Goal: Transaction & Acquisition: Purchase product/service

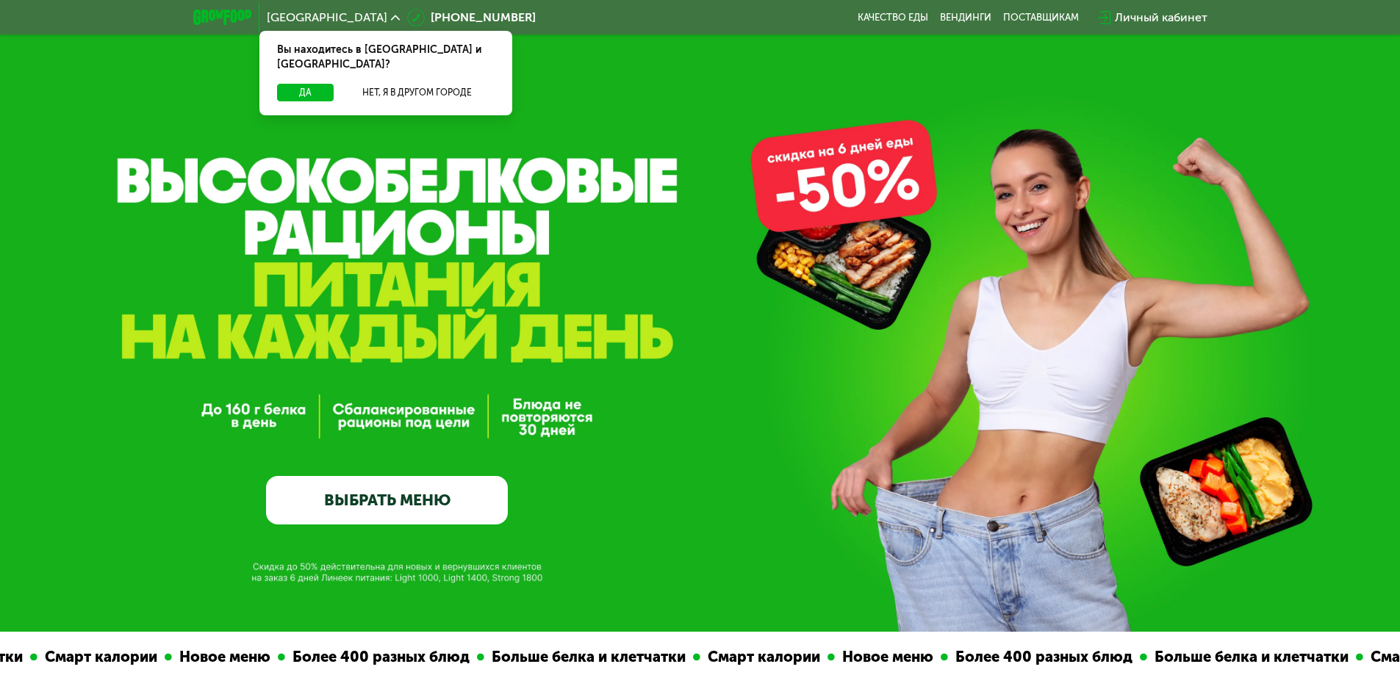
click at [371, 504] on link "ВЫБРАТЬ МЕНЮ" at bounding box center [387, 500] width 242 height 49
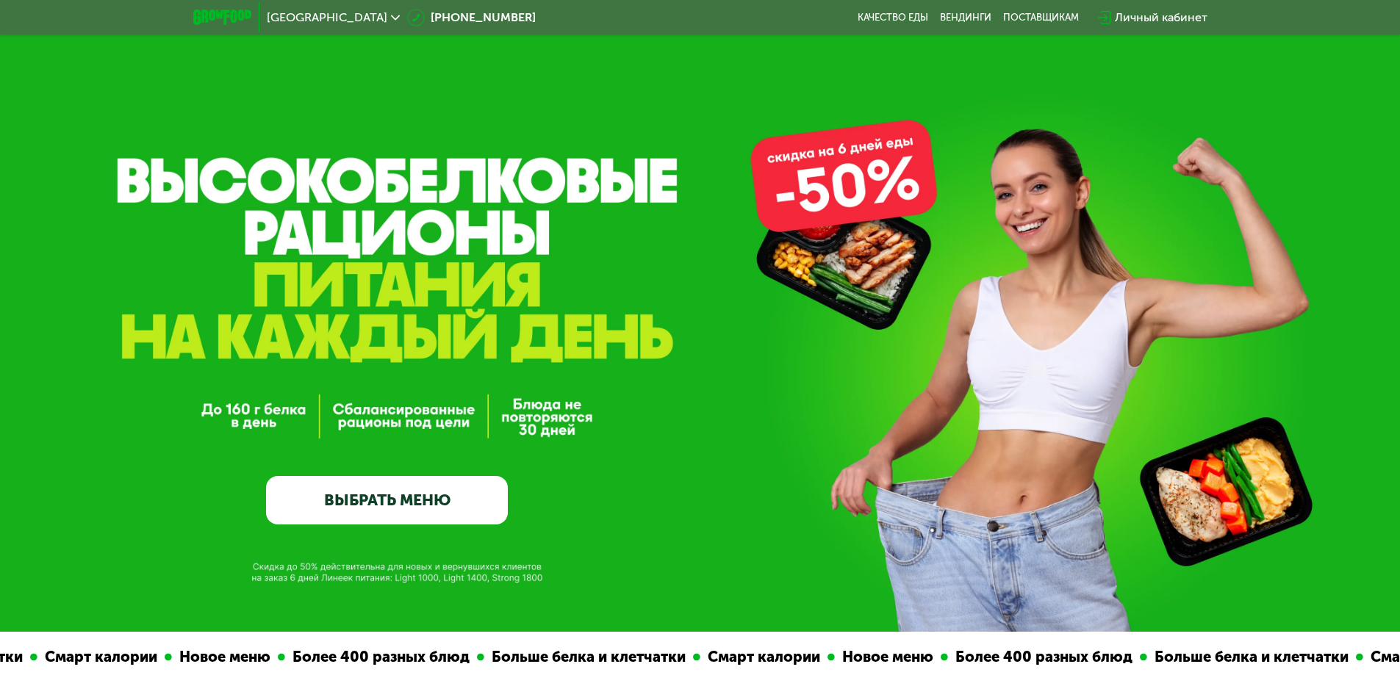
click at [395, 517] on div "GrowFood — доставка правильного питания ВЫБРАТЬ МЕНЮ" at bounding box center [700, 316] width 1400 height 632
click at [389, 500] on link "ВЫБРАТЬ МЕНЮ" at bounding box center [387, 500] width 242 height 49
click at [389, 501] on link "ВЫБРАТЬ МЕНЮ" at bounding box center [387, 500] width 242 height 49
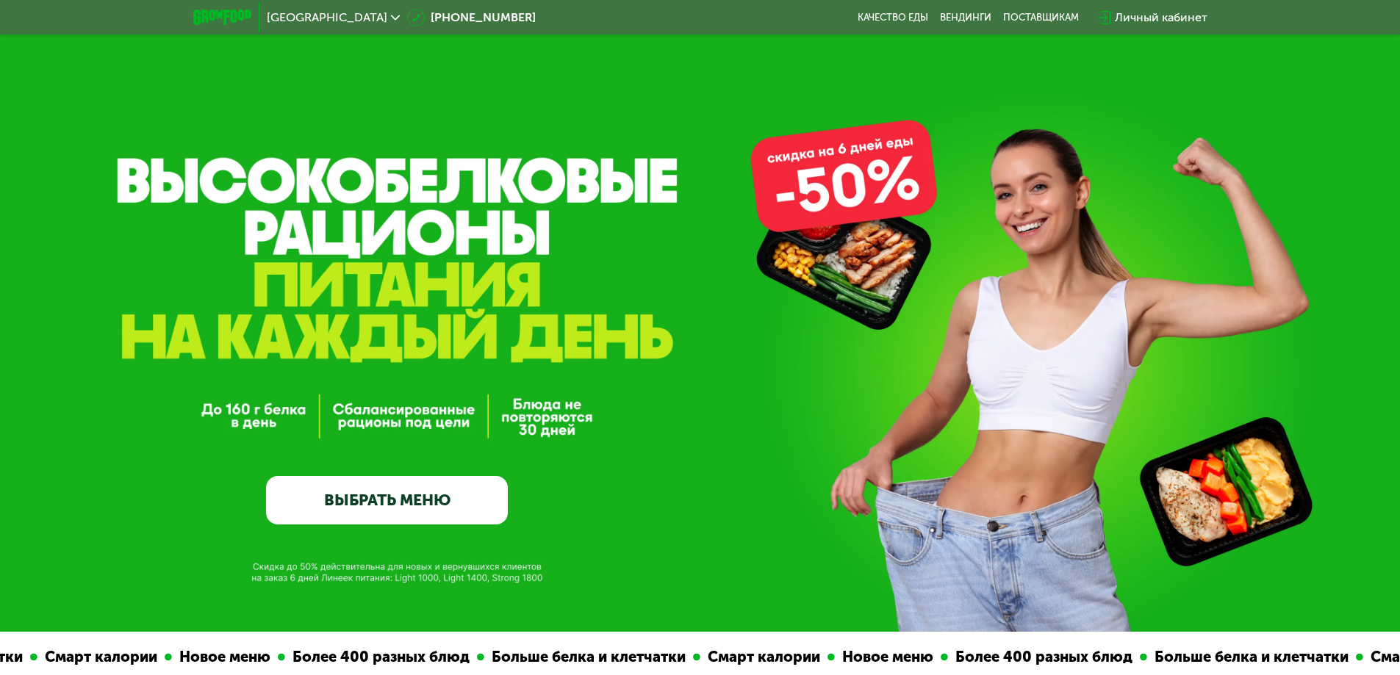
click at [389, 501] on link "ВЫБРАТЬ МЕНЮ" at bounding box center [387, 500] width 242 height 49
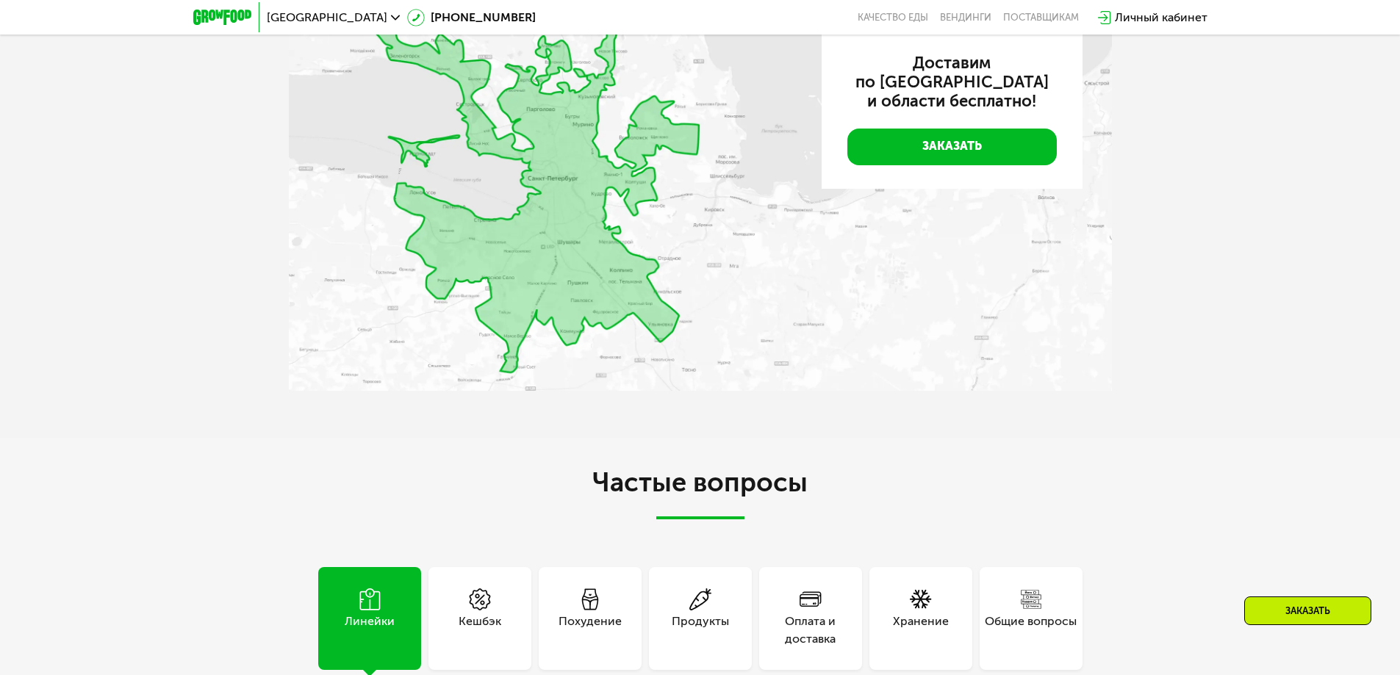
scroll to position [2719, 0]
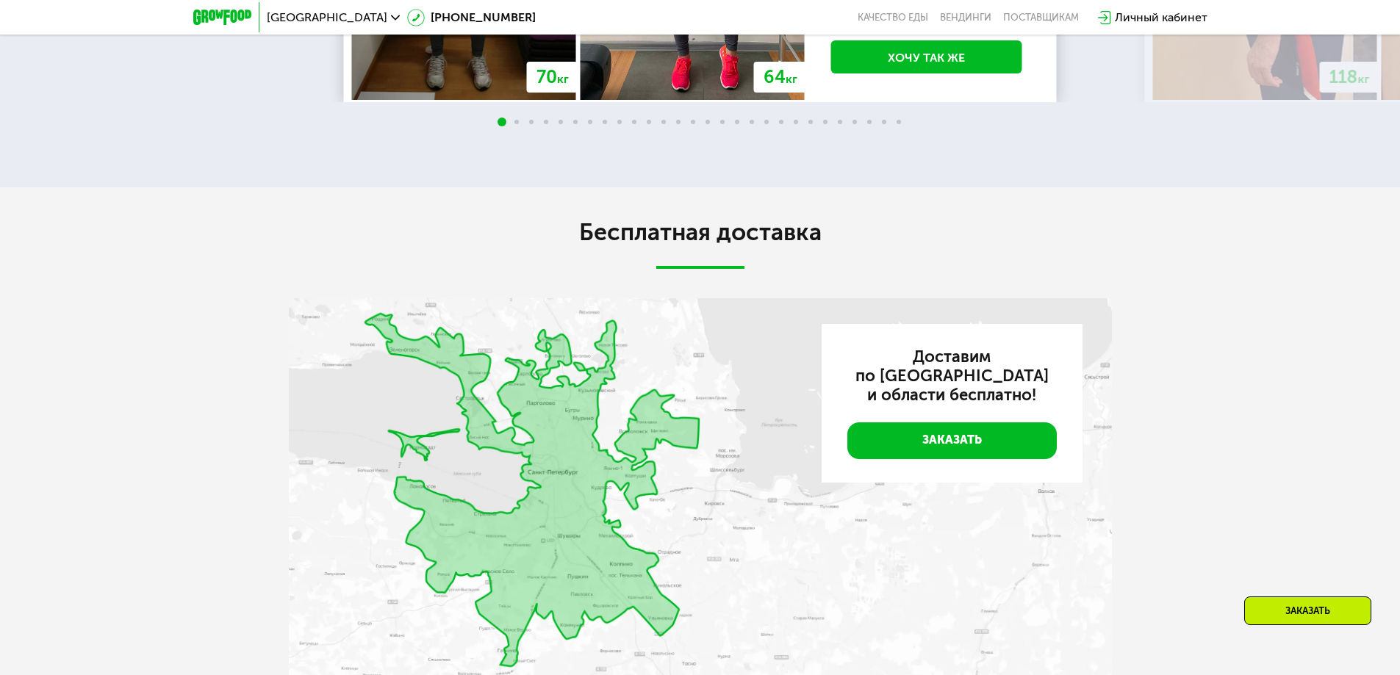
click at [367, 15] on div "[GEOGRAPHIC_DATA]" at bounding box center [333, 18] width 133 height 12
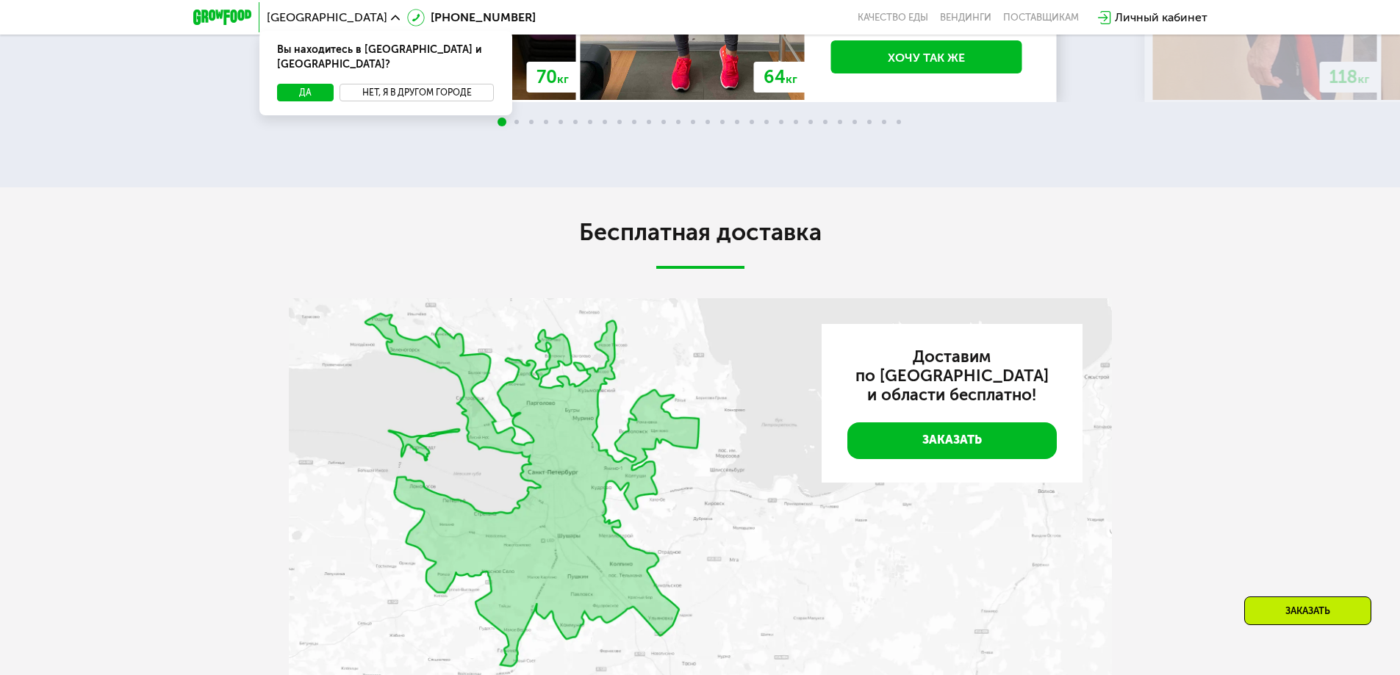
click at [395, 84] on button "Нет, я в другом городе" at bounding box center [417, 93] width 155 height 18
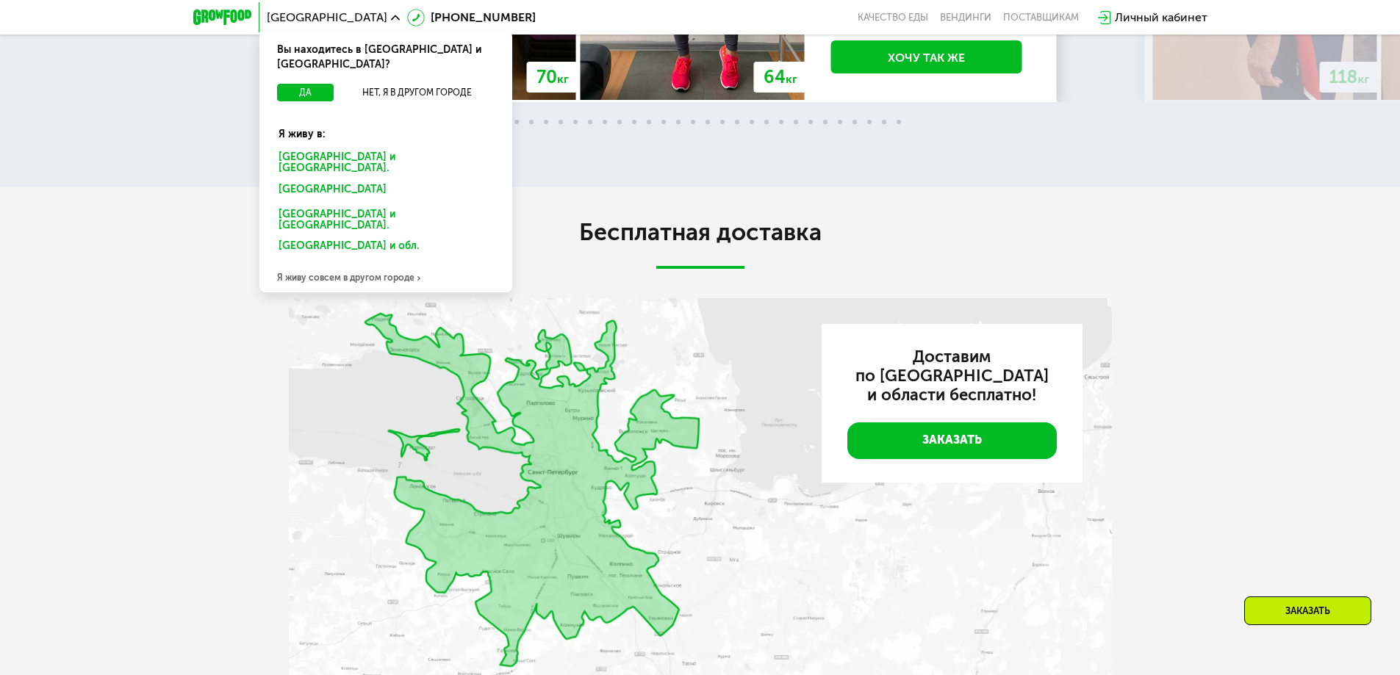
click at [292, 148] on div "[GEOGRAPHIC_DATA] и [GEOGRAPHIC_DATA]." at bounding box center [385, 163] width 235 height 31
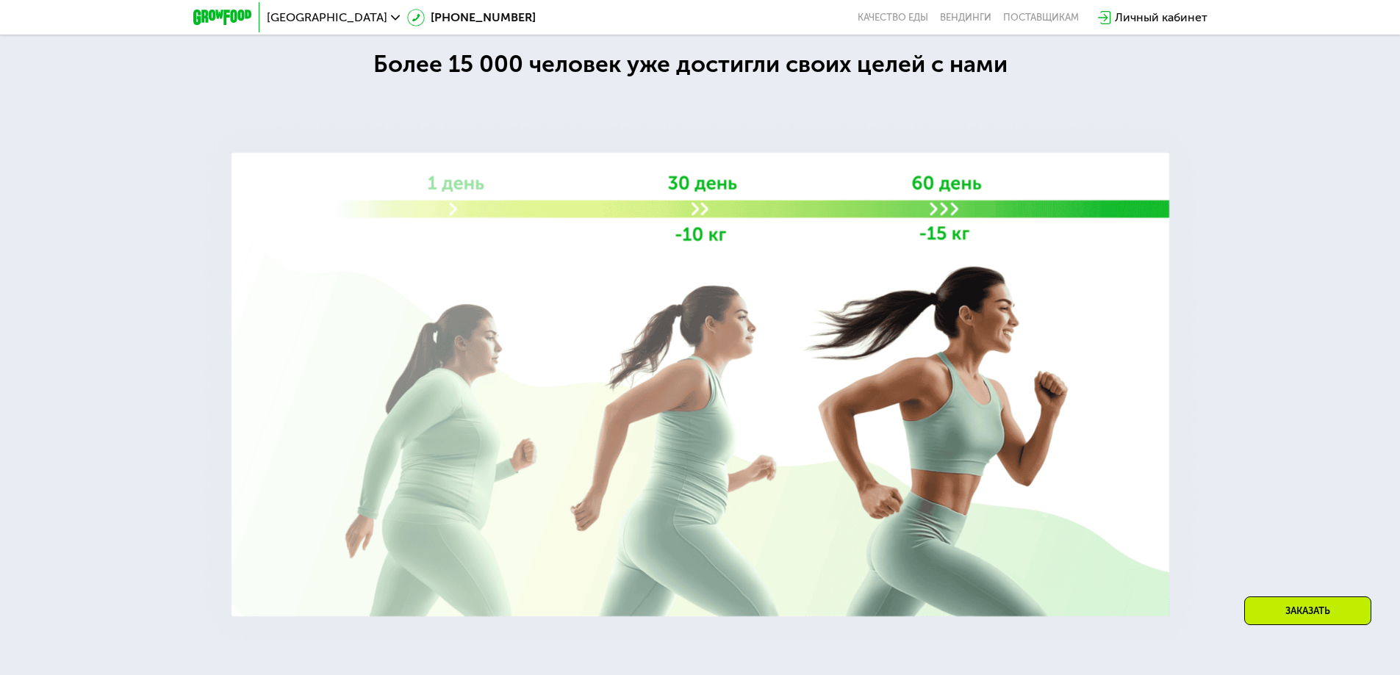
scroll to position [3690, 0]
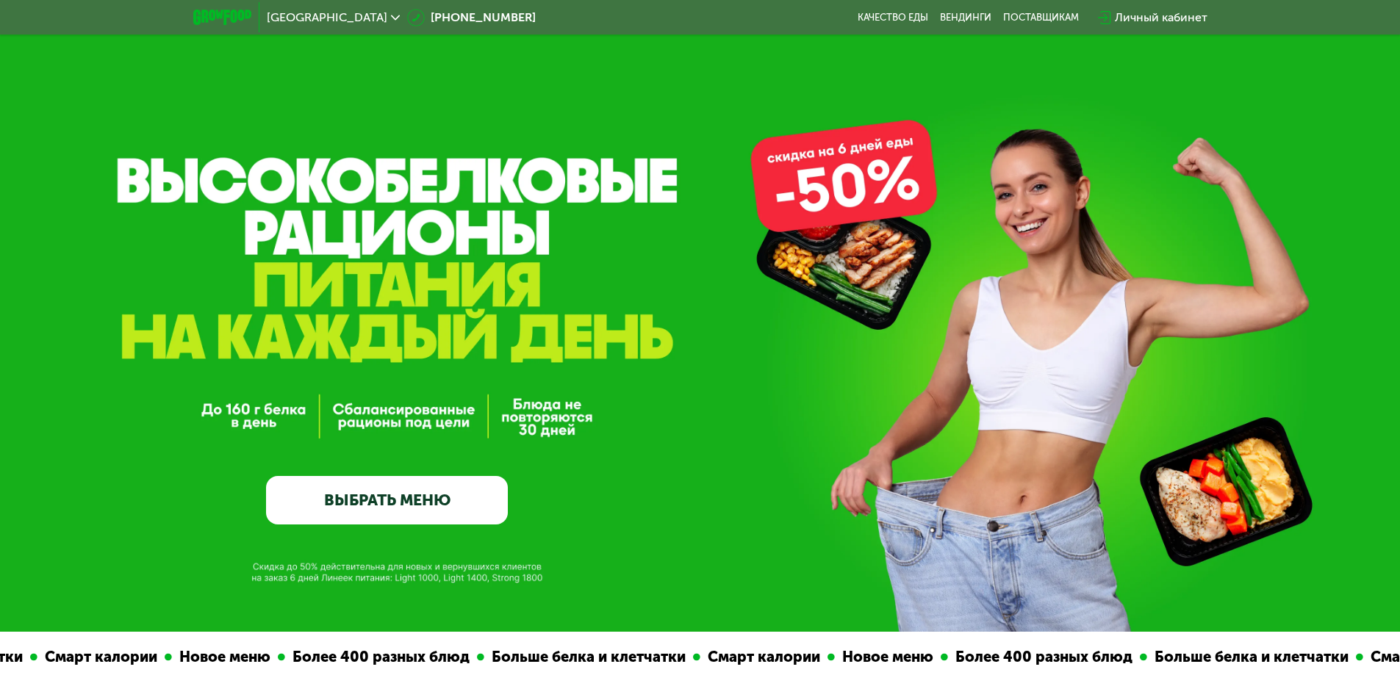
click at [401, 509] on link "ВЫБРАТЬ МЕНЮ" at bounding box center [387, 500] width 242 height 49
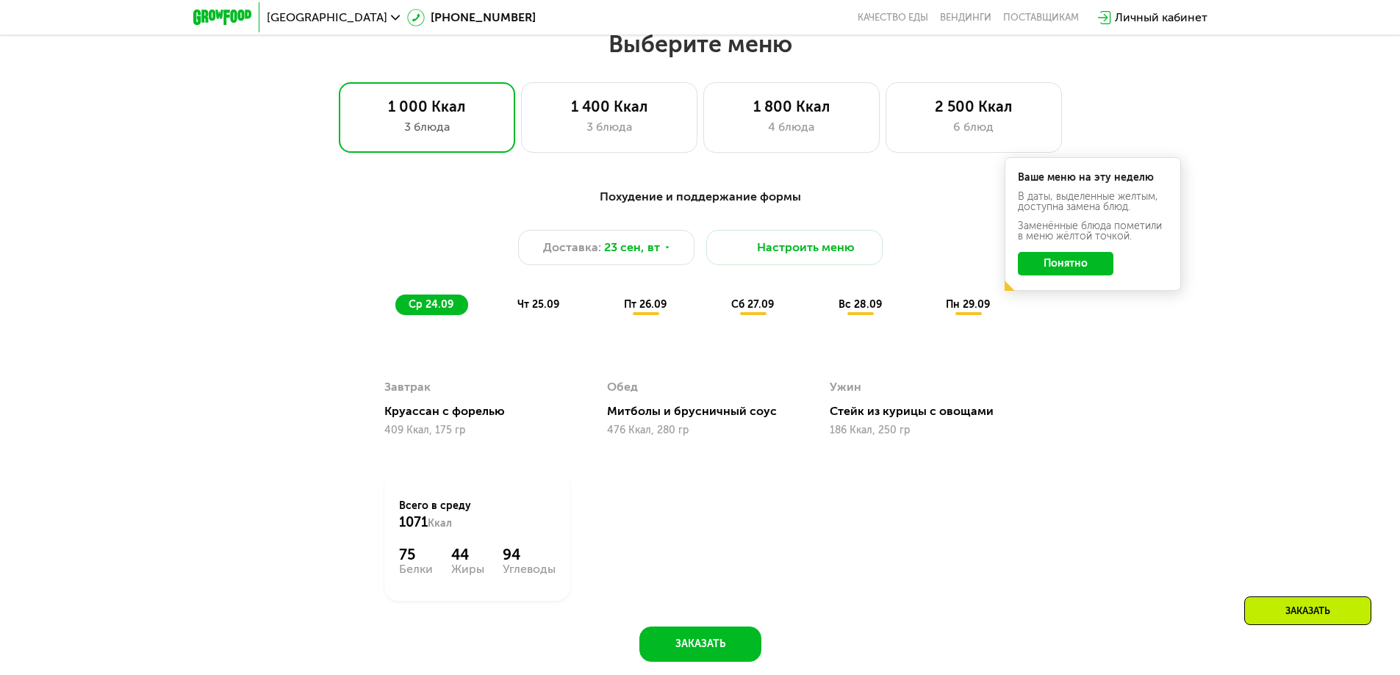
scroll to position [1145, 0]
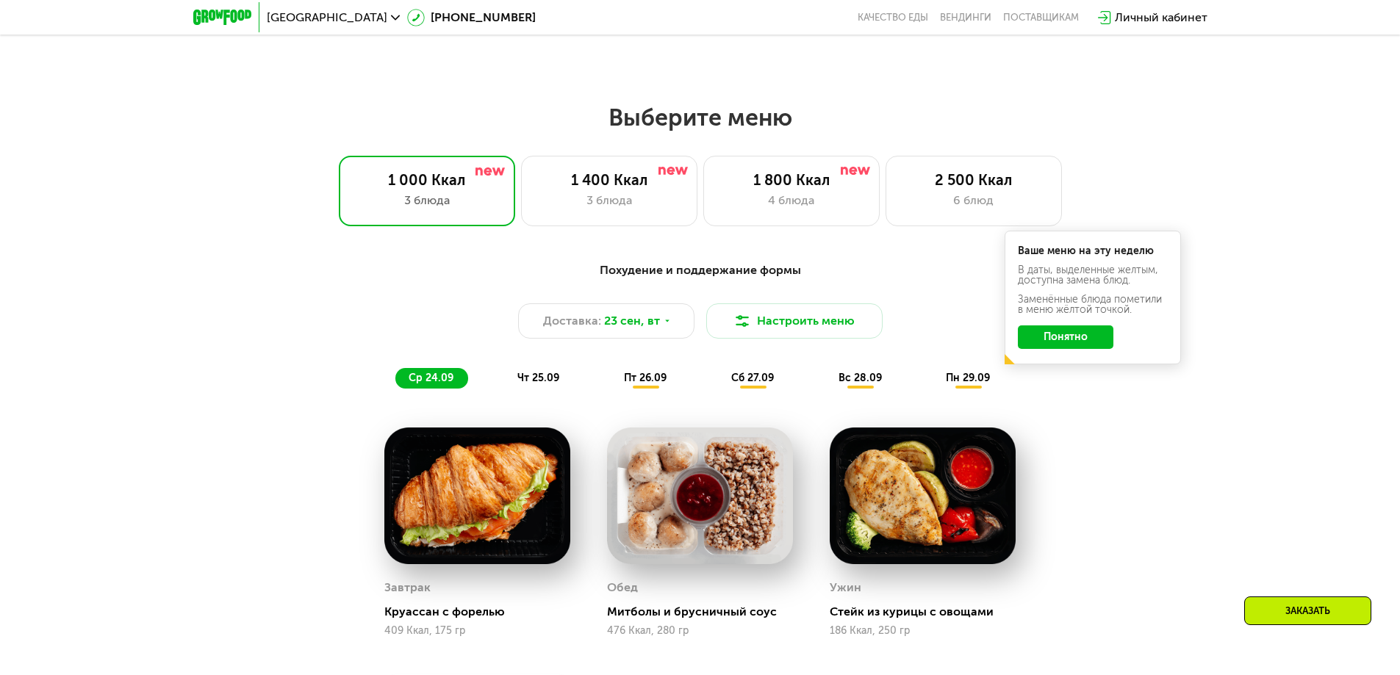
click at [1047, 336] on button "Понятно" at bounding box center [1066, 338] width 96 height 24
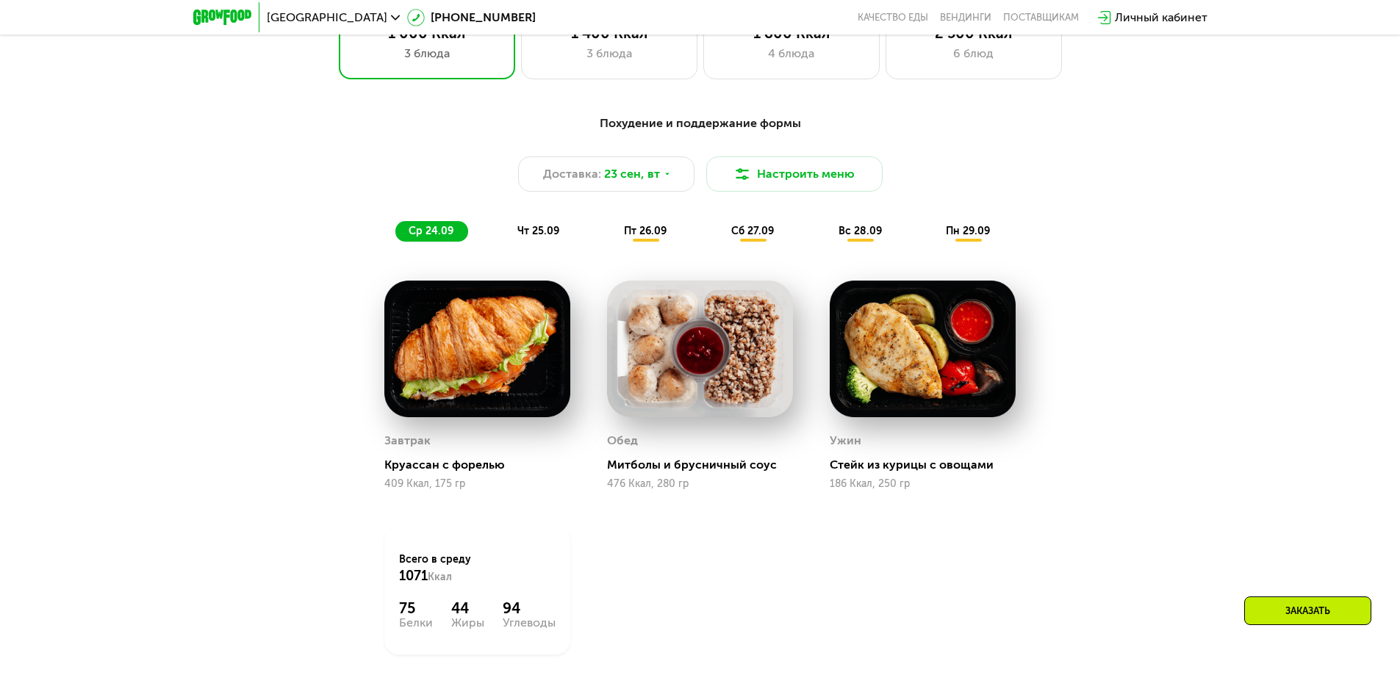
scroll to position [1365, 0]
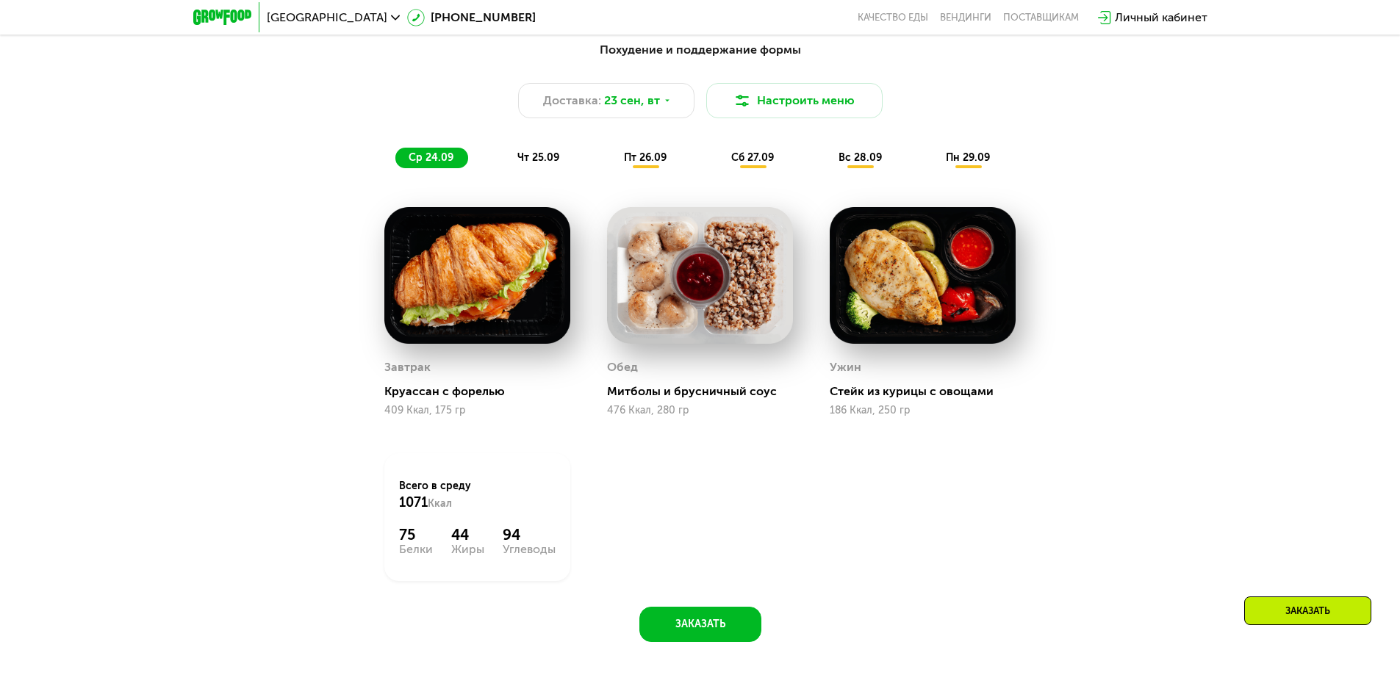
click at [534, 159] on span "чт 25.09" at bounding box center [538, 157] width 42 height 12
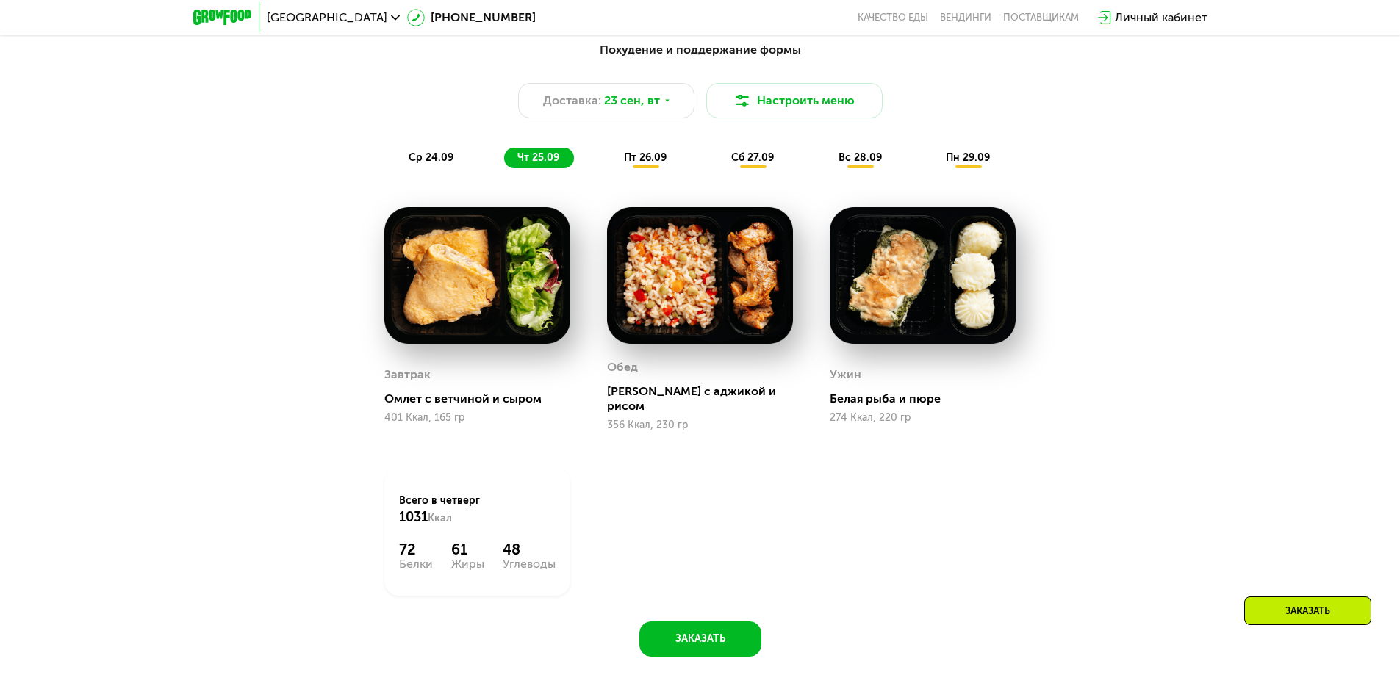
click at [647, 164] on span "пт 26.09" at bounding box center [645, 157] width 43 height 12
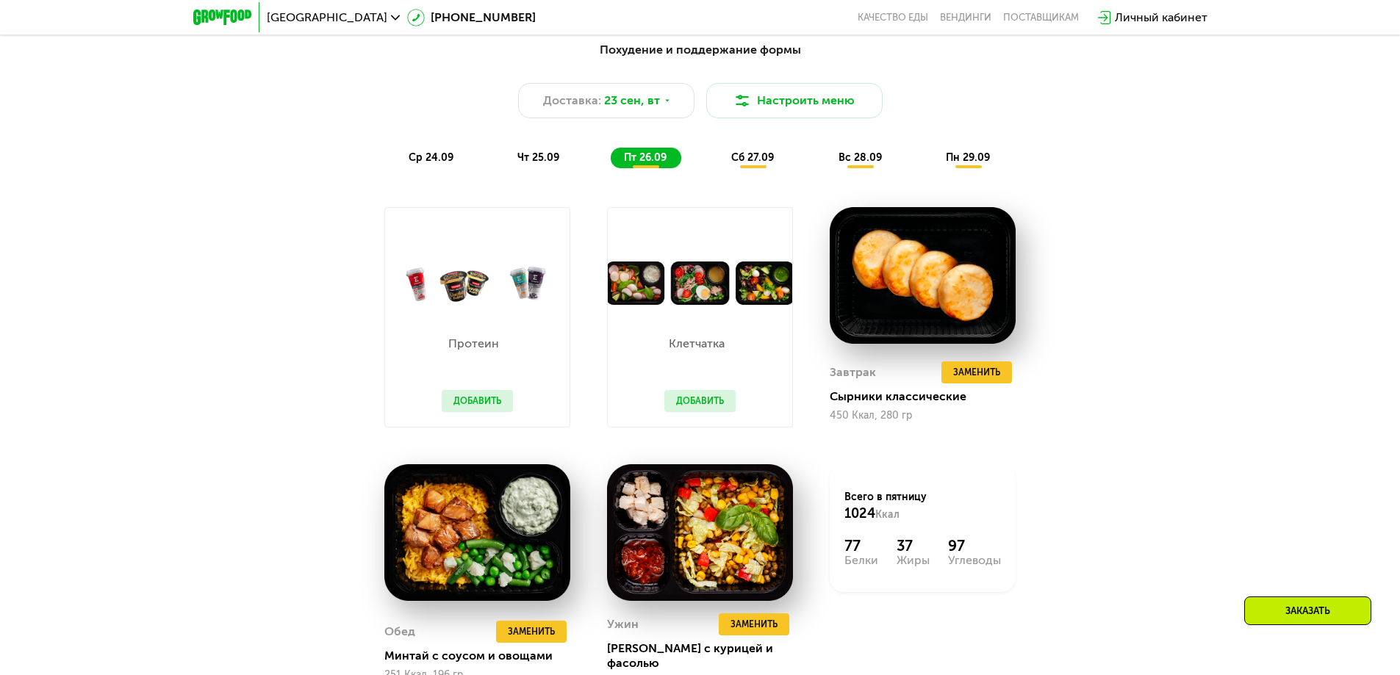
scroll to position [1439, 0]
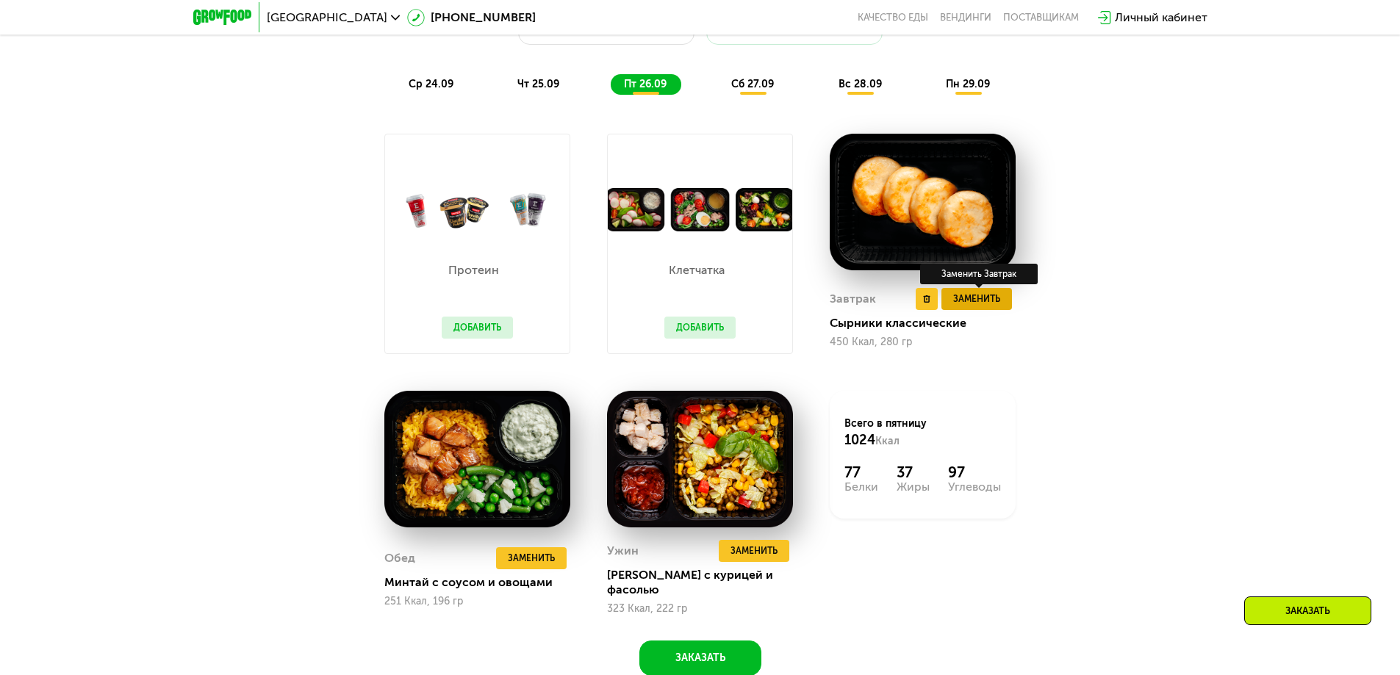
click at [978, 304] on span "Заменить" at bounding box center [976, 299] width 47 height 15
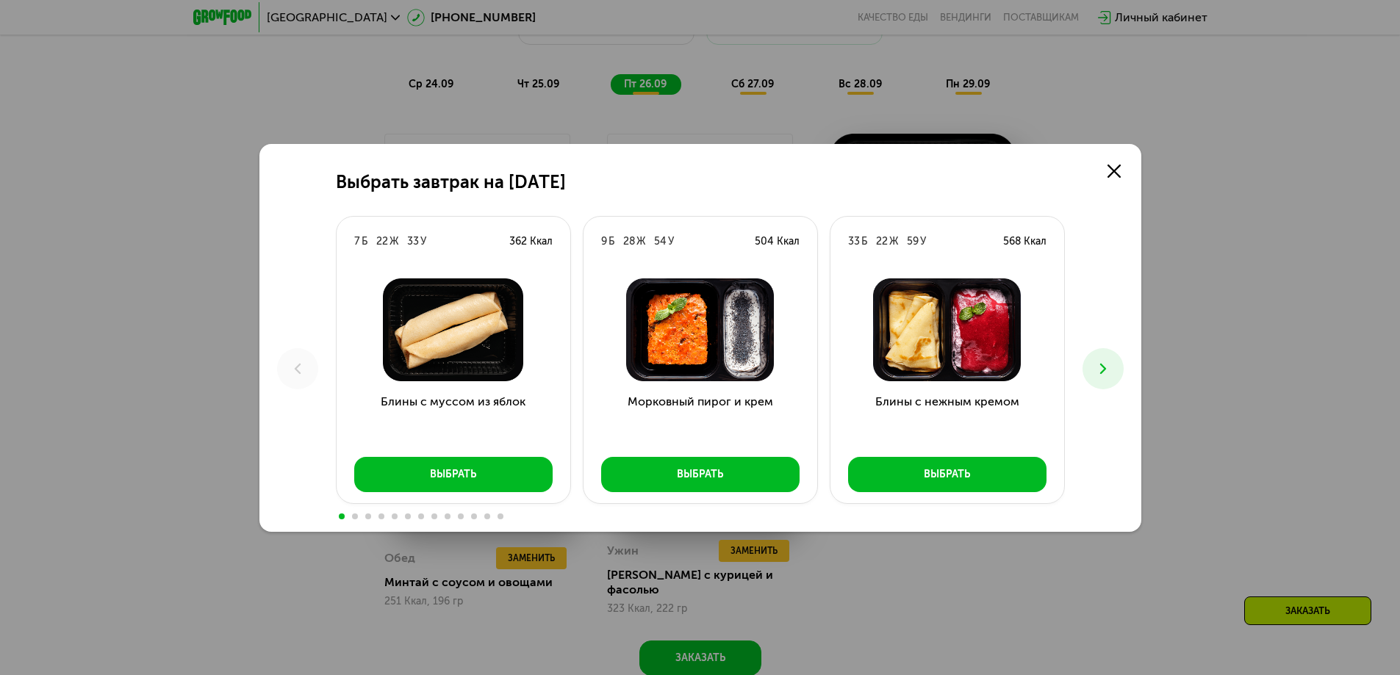
click at [1095, 365] on icon at bounding box center [1103, 369] width 18 height 18
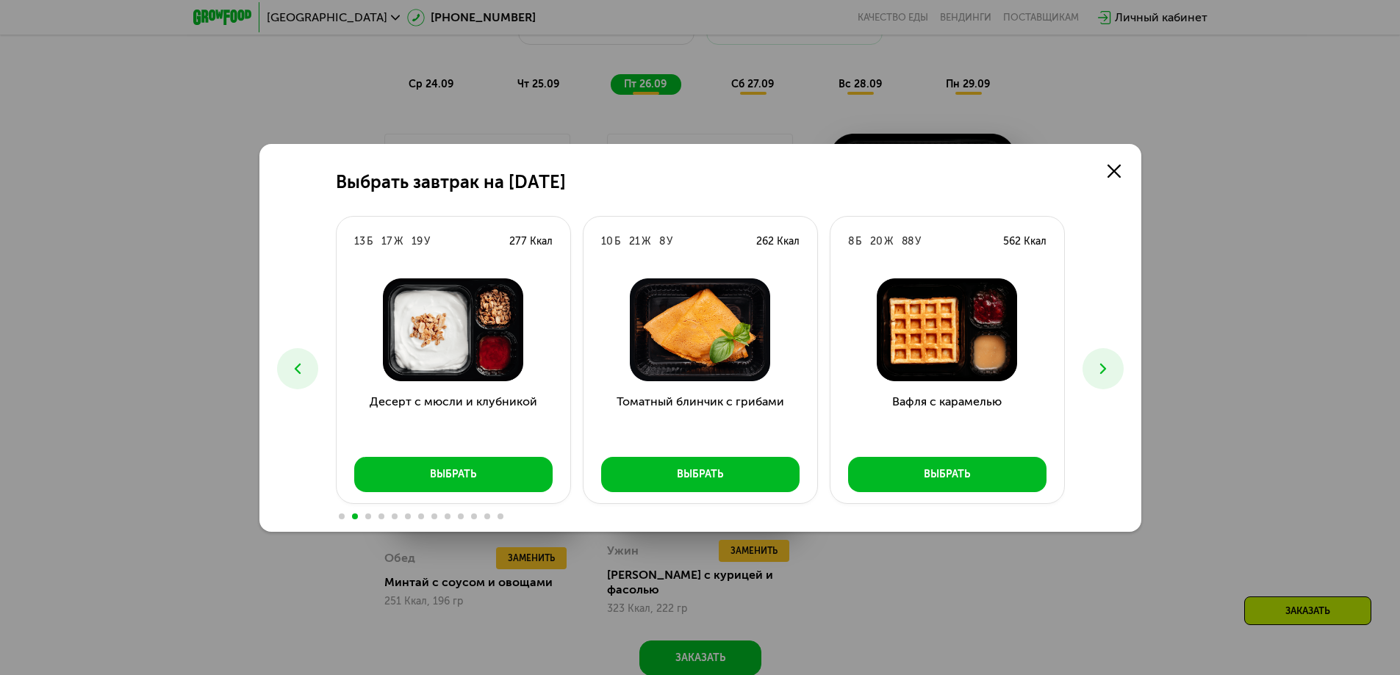
click at [1095, 365] on icon at bounding box center [1103, 369] width 18 height 18
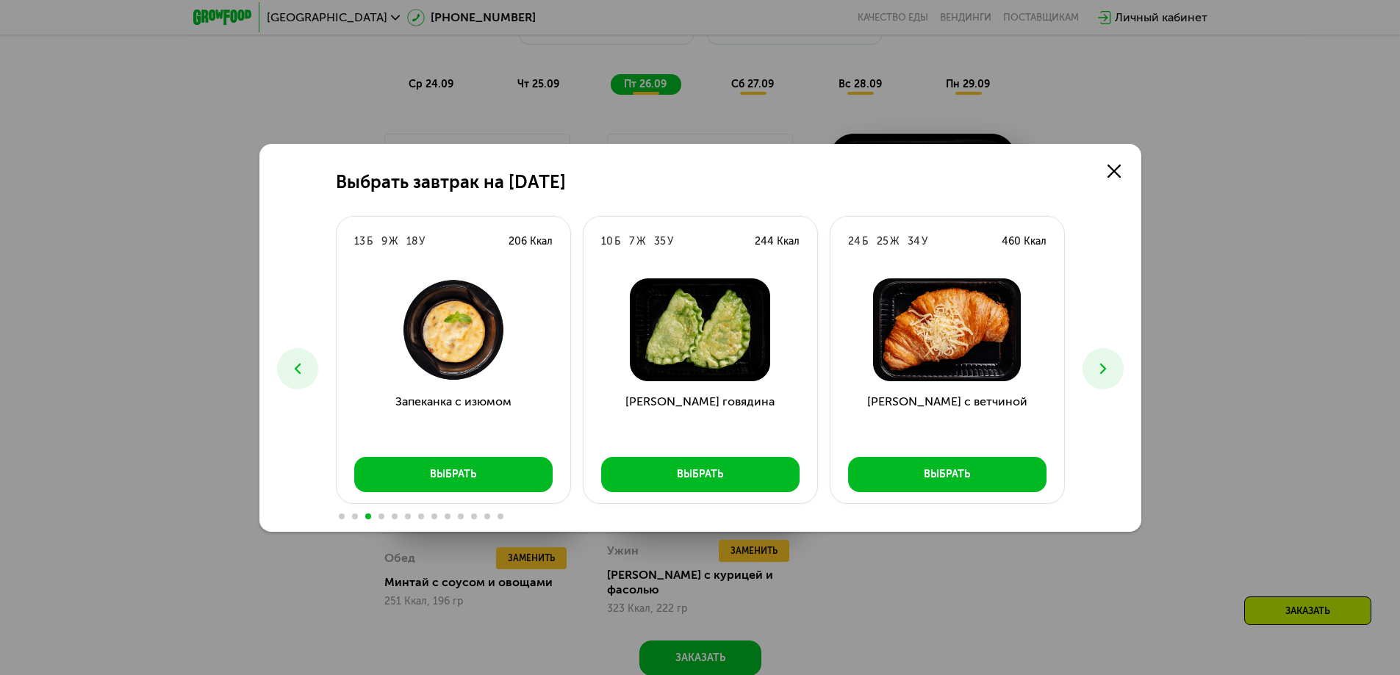
click at [1095, 365] on icon at bounding box center [1103, 369] width 18 height 18
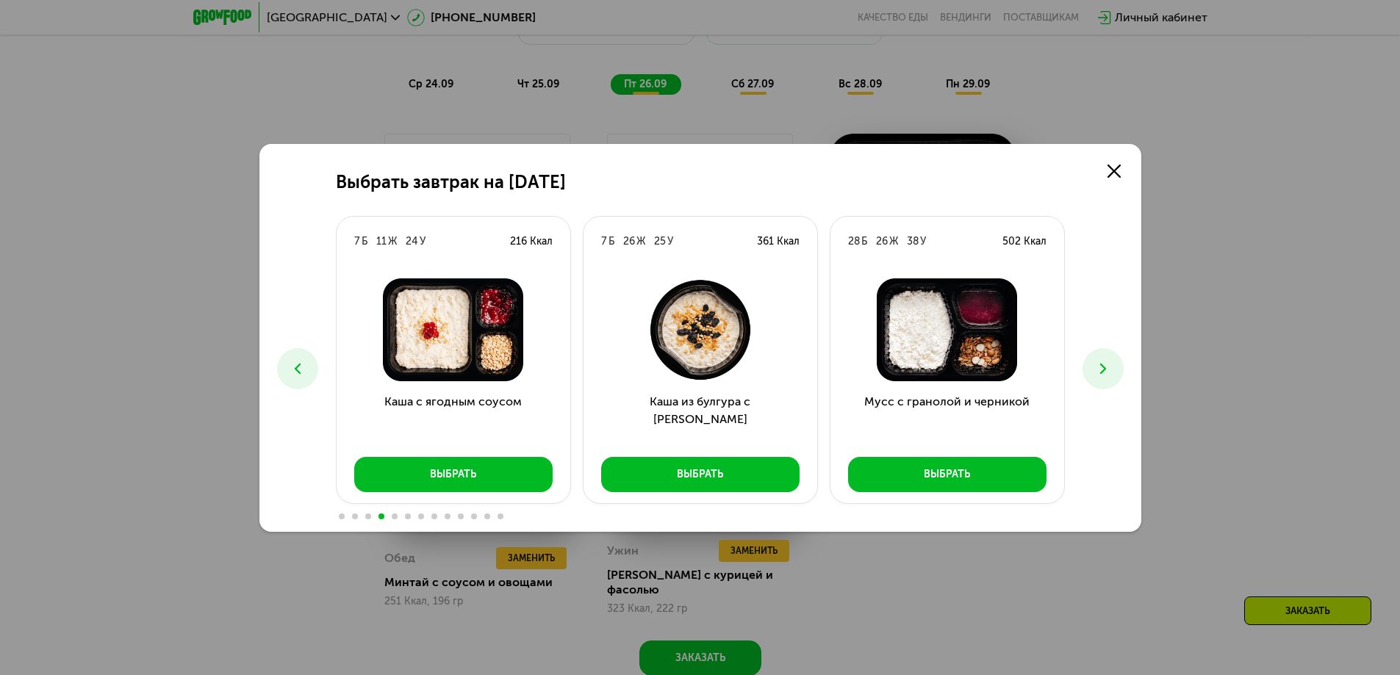
click at [1095, 365] on icon at bounding box center [1103, 369] width 18 height 18
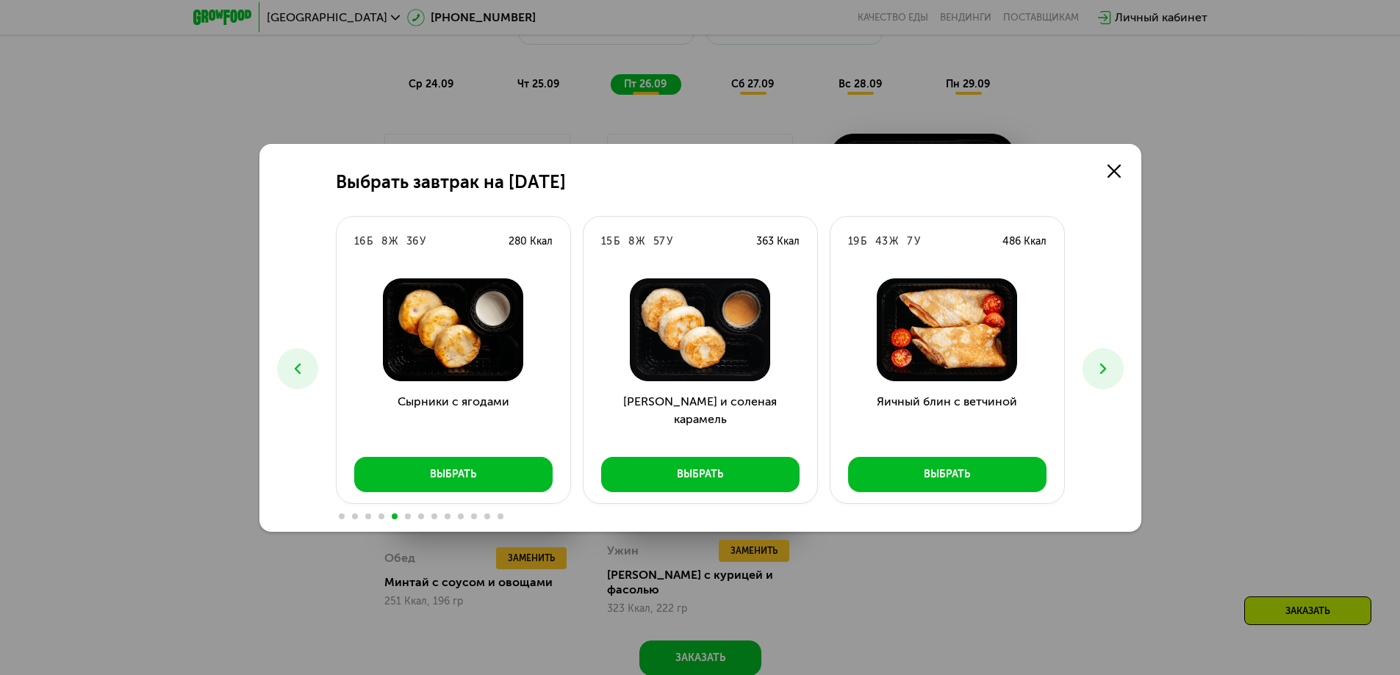
click at [1095, 365] on icon at bounding box center [1103, 369] width 18 height 18
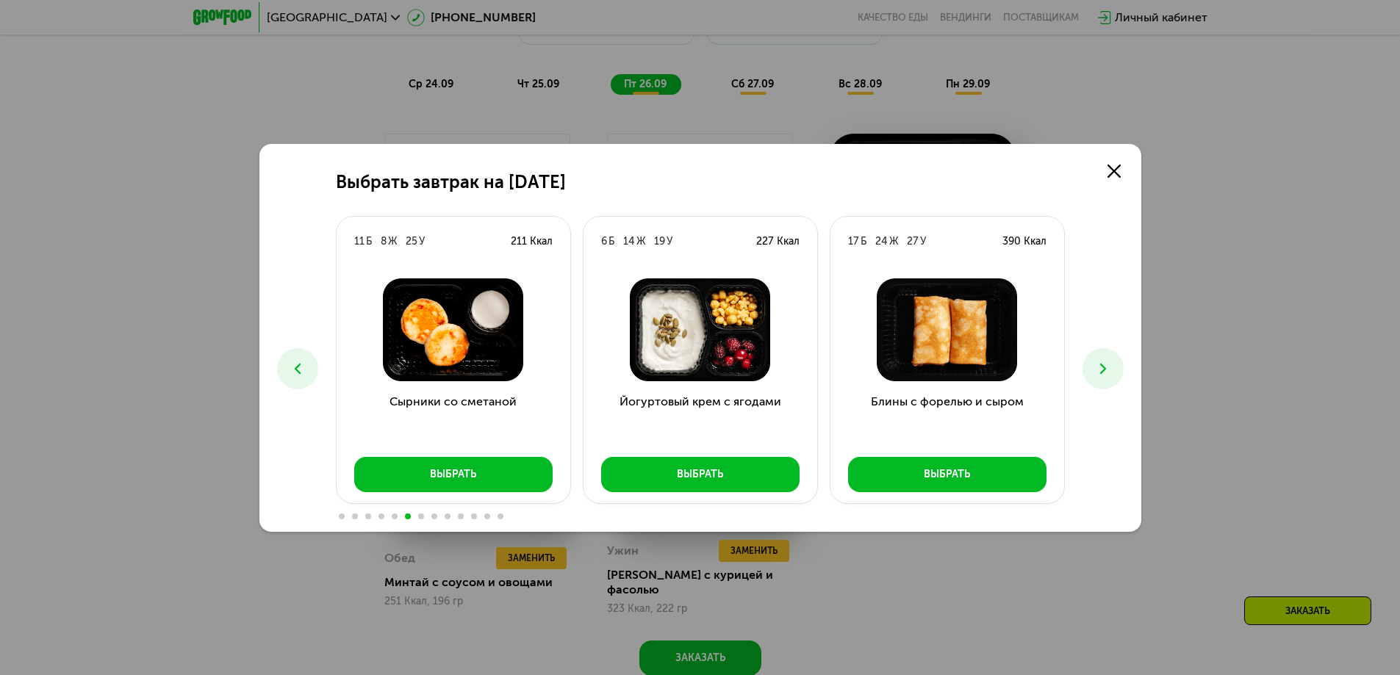
click at [1095, 365] on icon at bounding box center [1103, 369] width 18 height 18
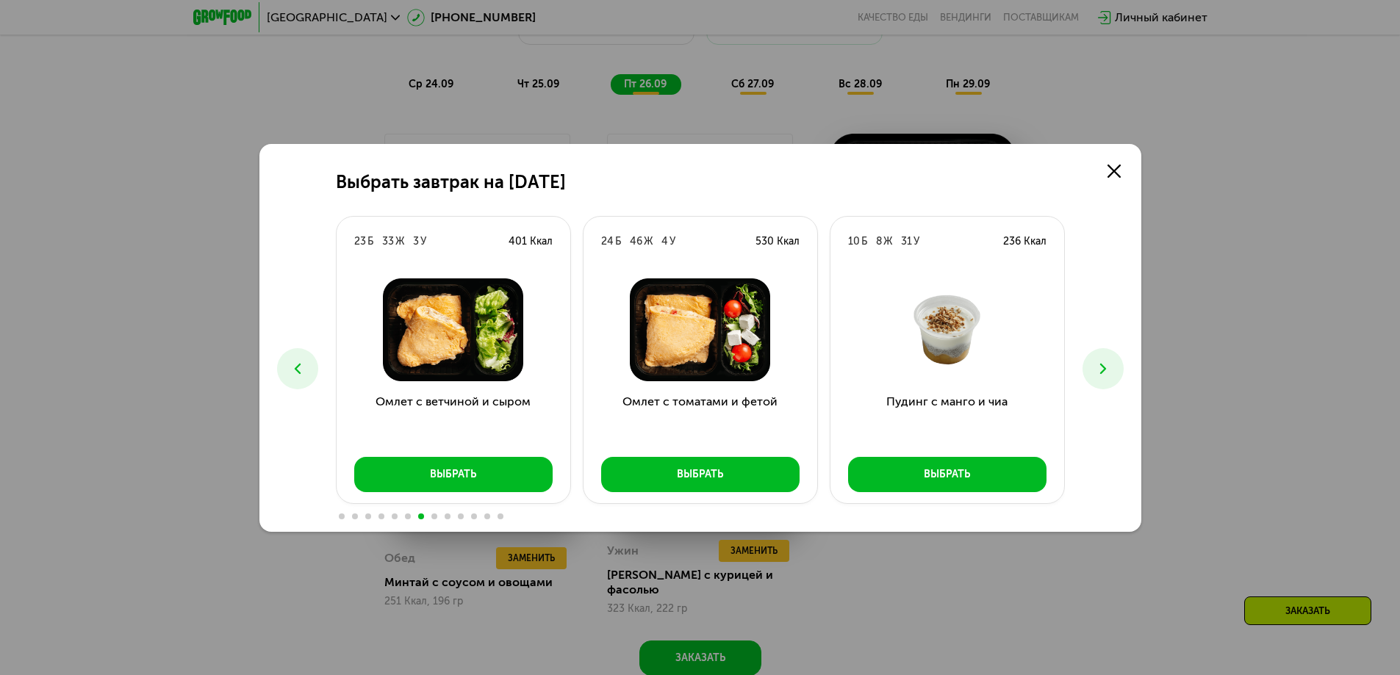
click at [1104, 367] on use at bounding box center [1102, 368] width 6 height 10
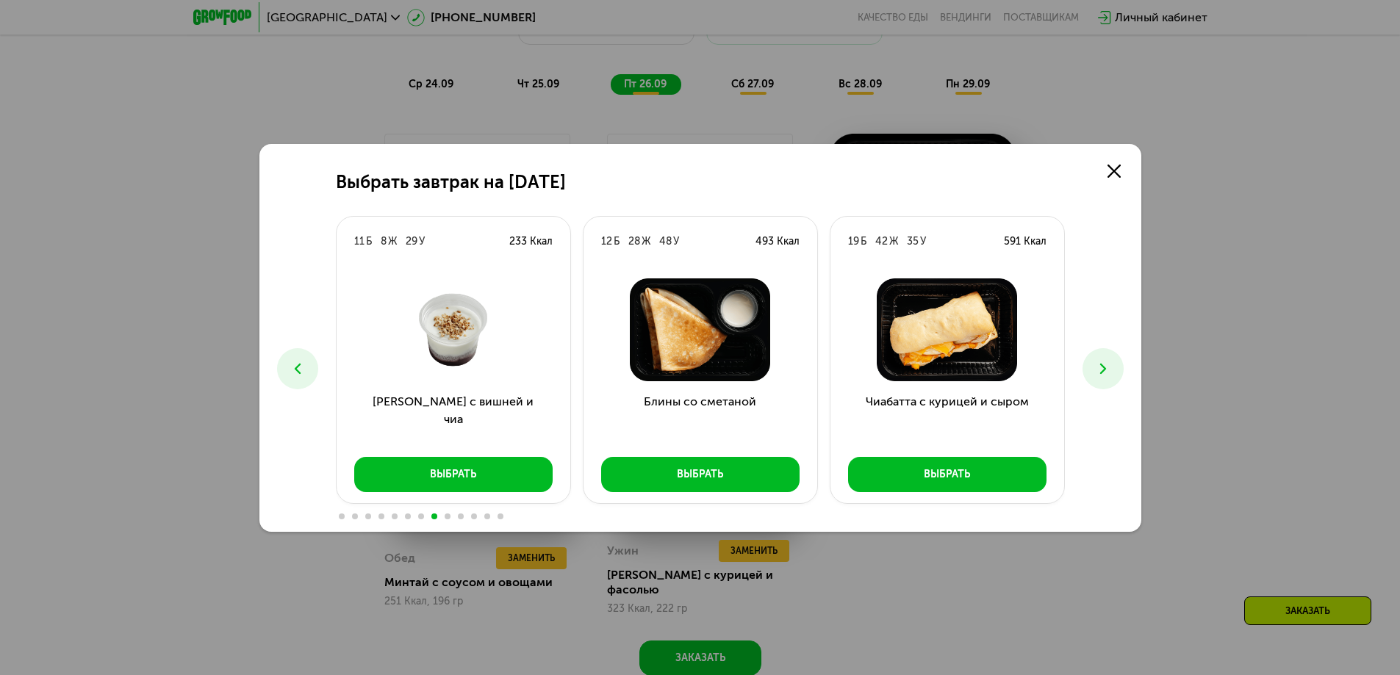
click at [1104, 367] on use at bounding box center [1102, 368] width 6 height 10
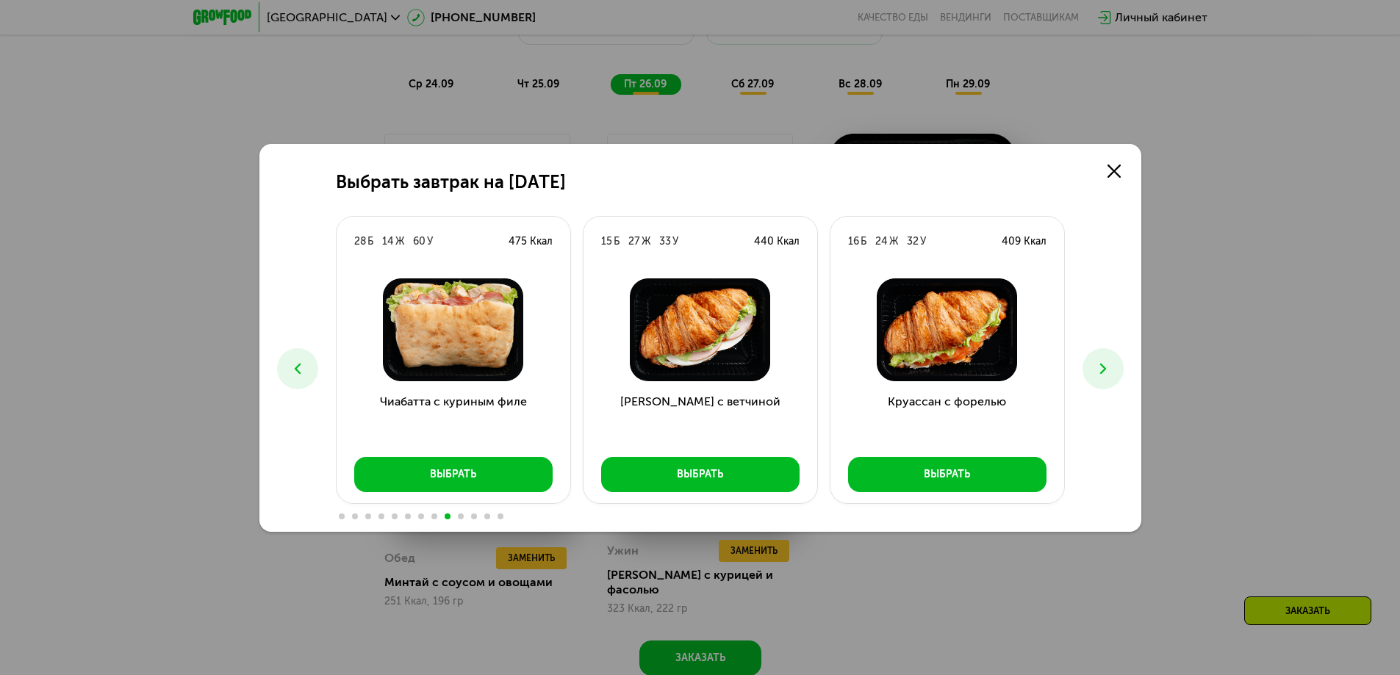
click at [1104, 367] on use at bounding box center [1102, 368] width 6 height 10
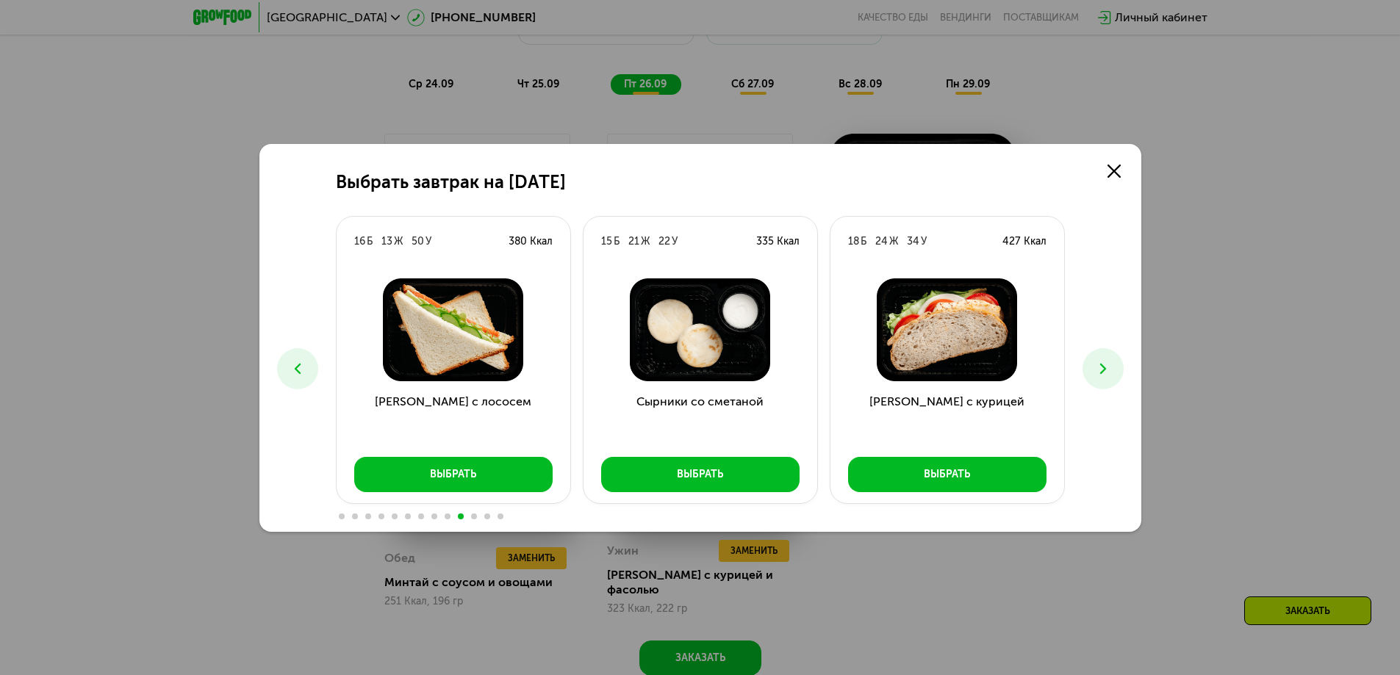
click at [1104, 367] on use at bounding box center [1102, 368] width 6 height 10
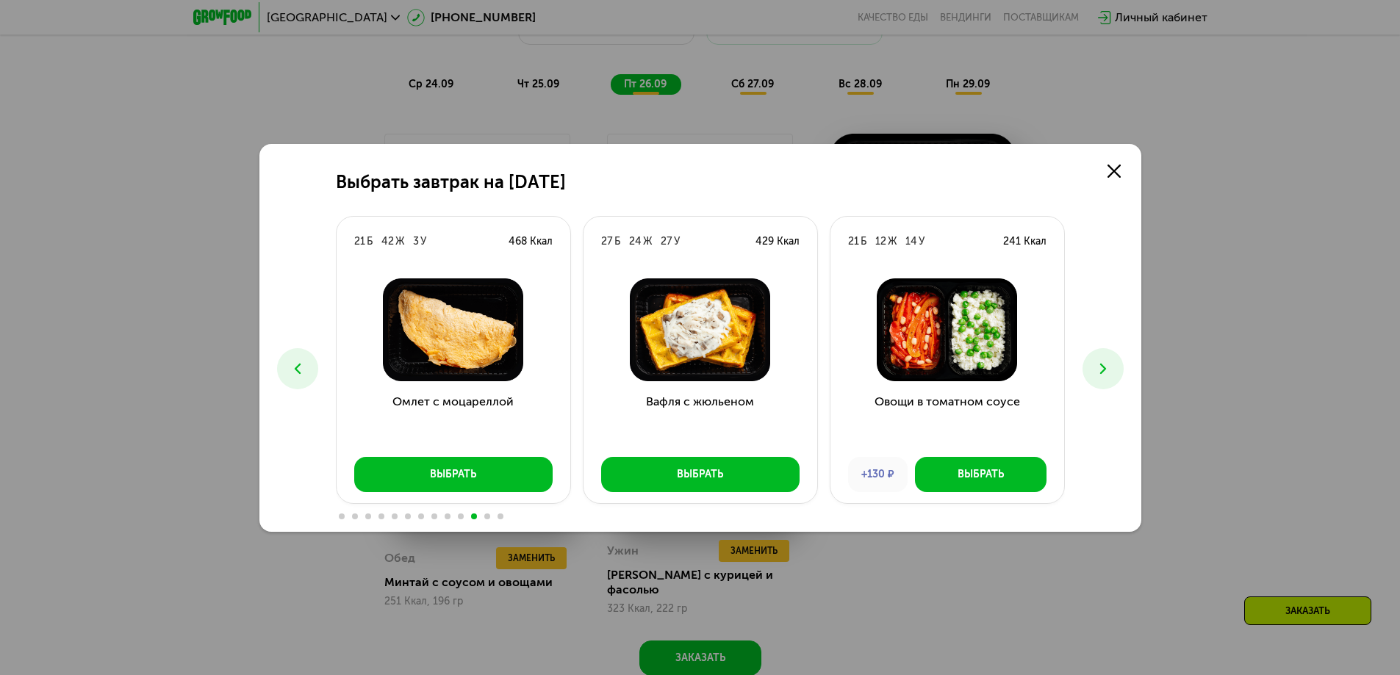
click at [1104, 367] on use at bounding box center [1102, 368] width 6 height 10
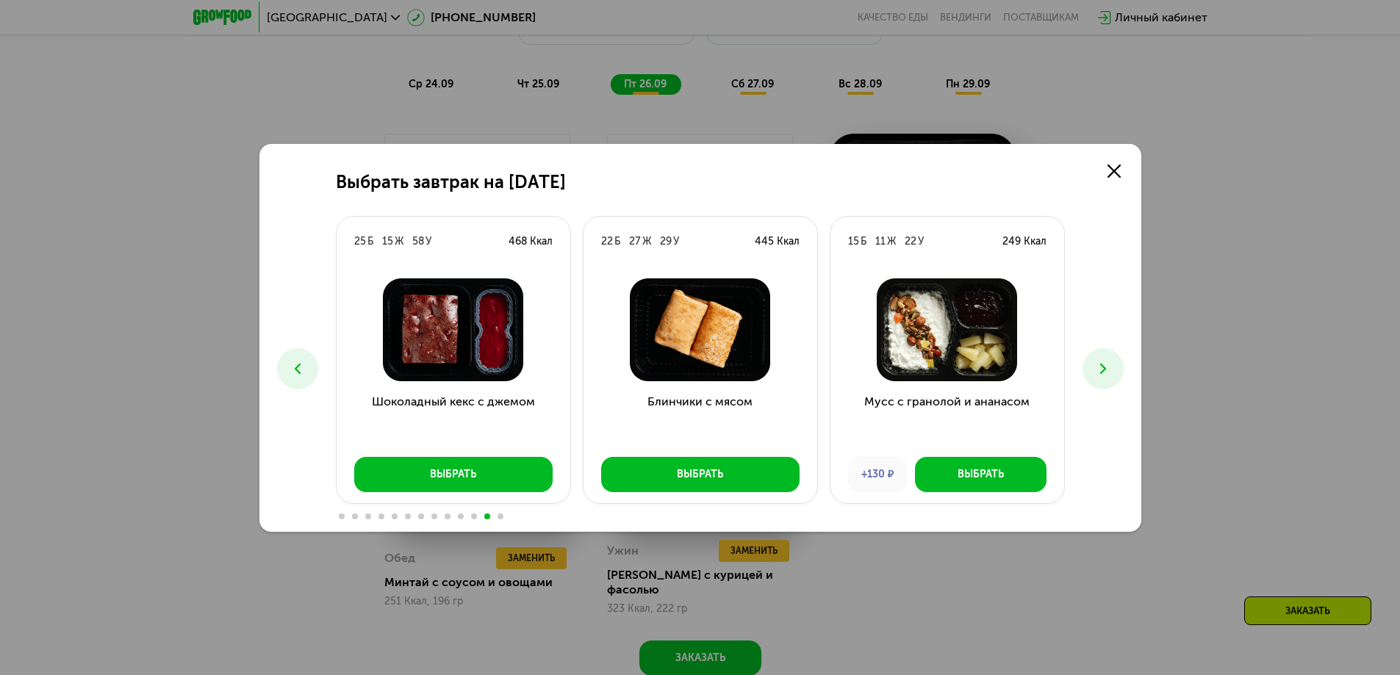
click at [1104, 367] on use at bounding box center [1102, 368] width 6 height 10
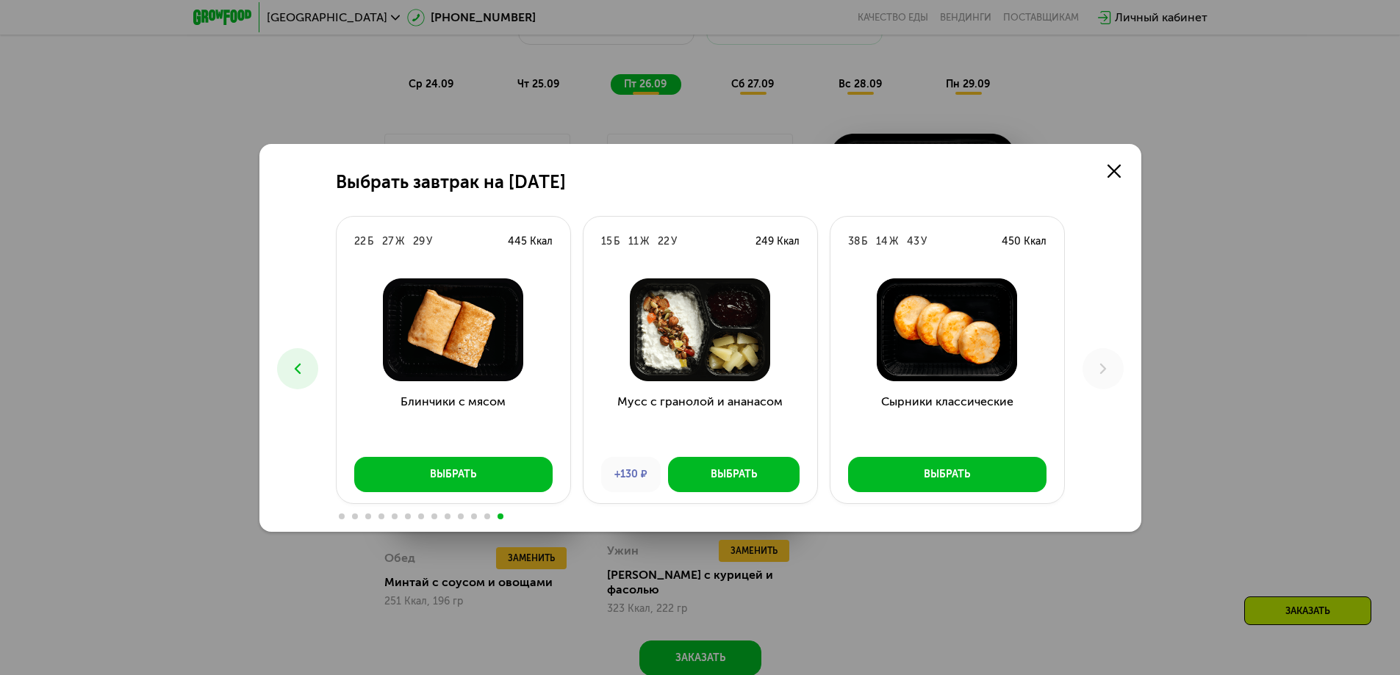
click at [436, 516] on span at bounding box center [434, 517] width 6 height 6
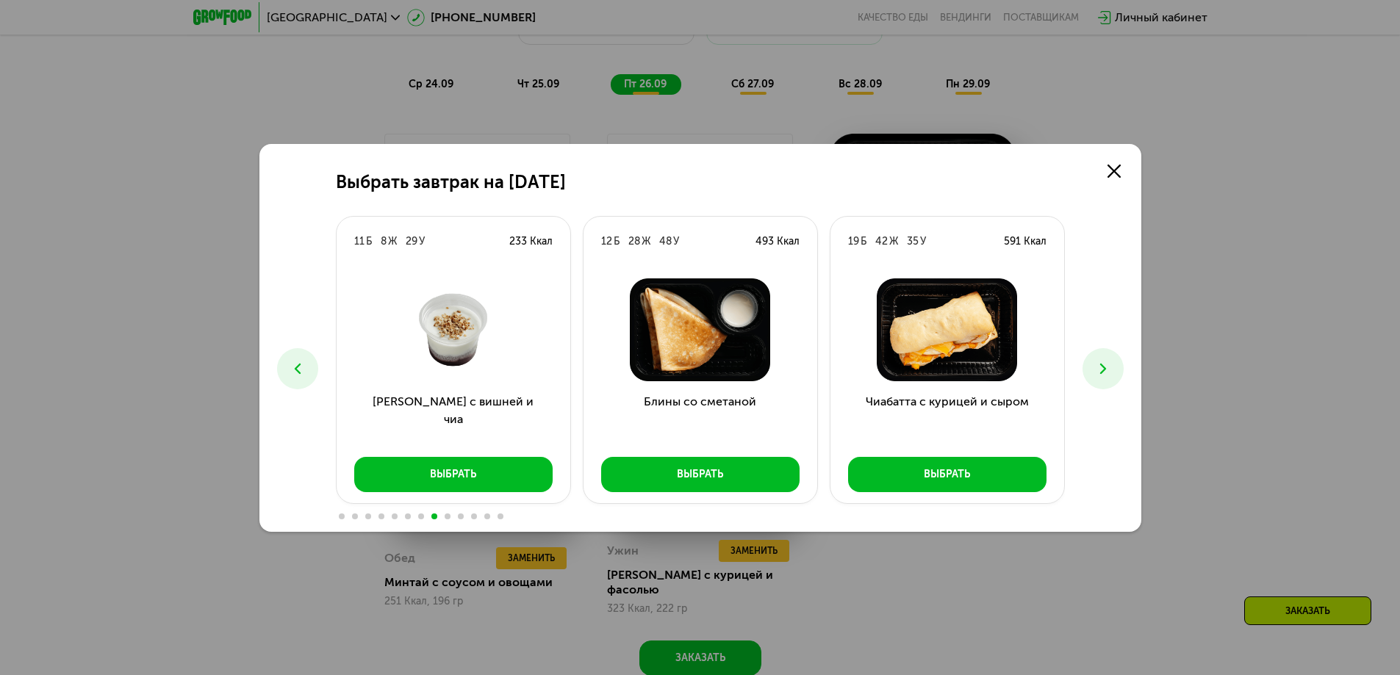
click at [420, 517] on span at bounding box center [421, 517] width 6 height 6
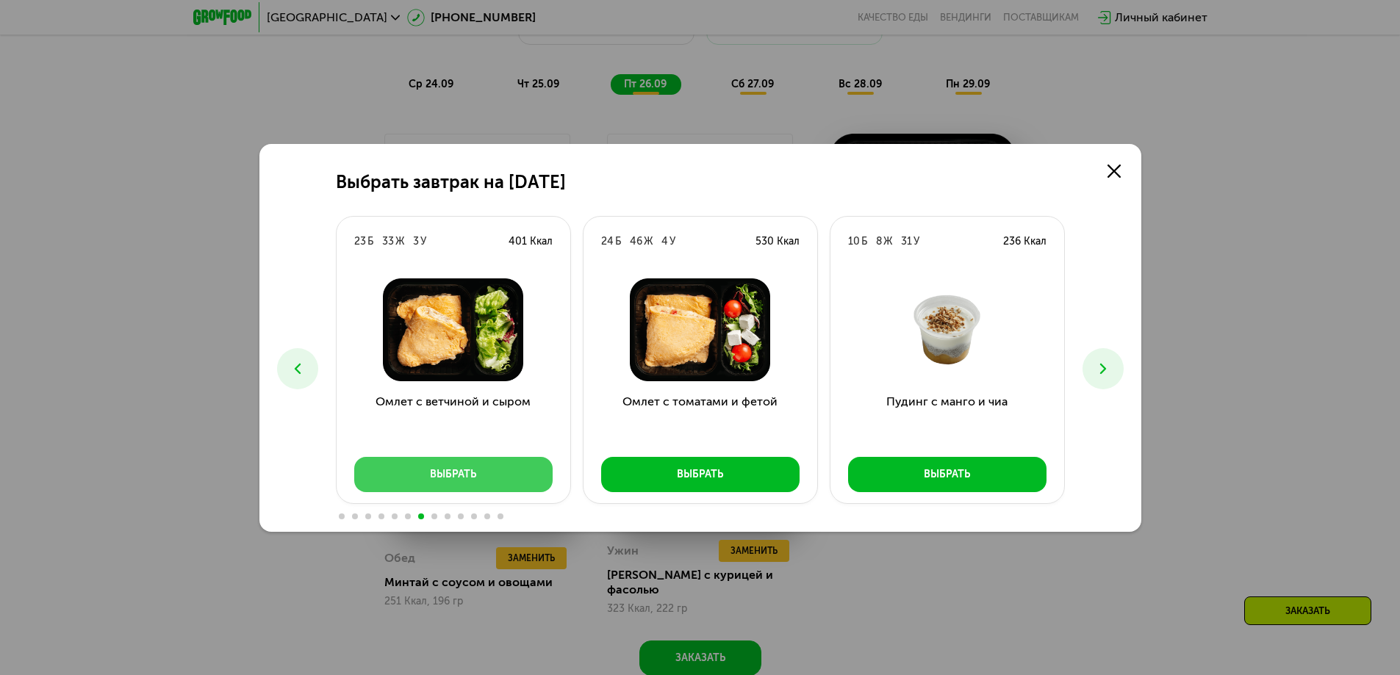
click at [439, 473] on div "Выбрать" at bounding box center [453, 474] width 46 height 15
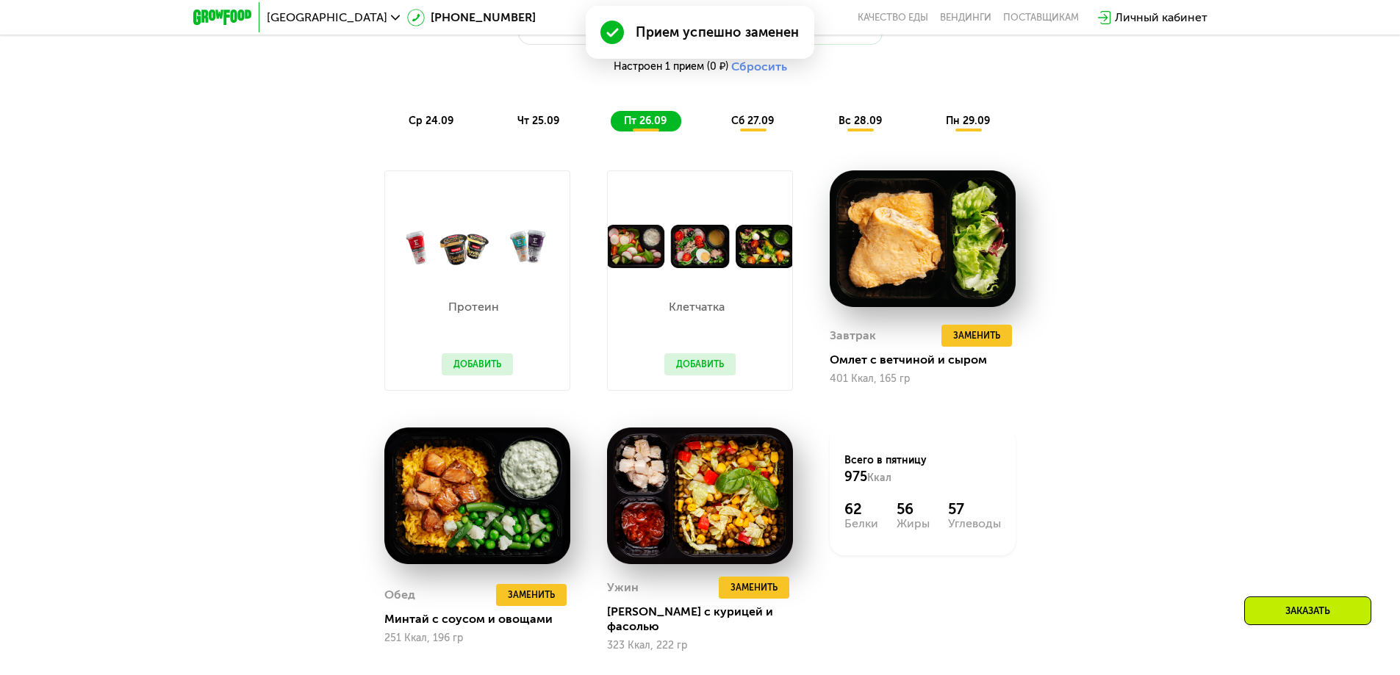
click at [748, 127] on span "сб 27.09" at bounding box center [752, 121] width 43 height 12
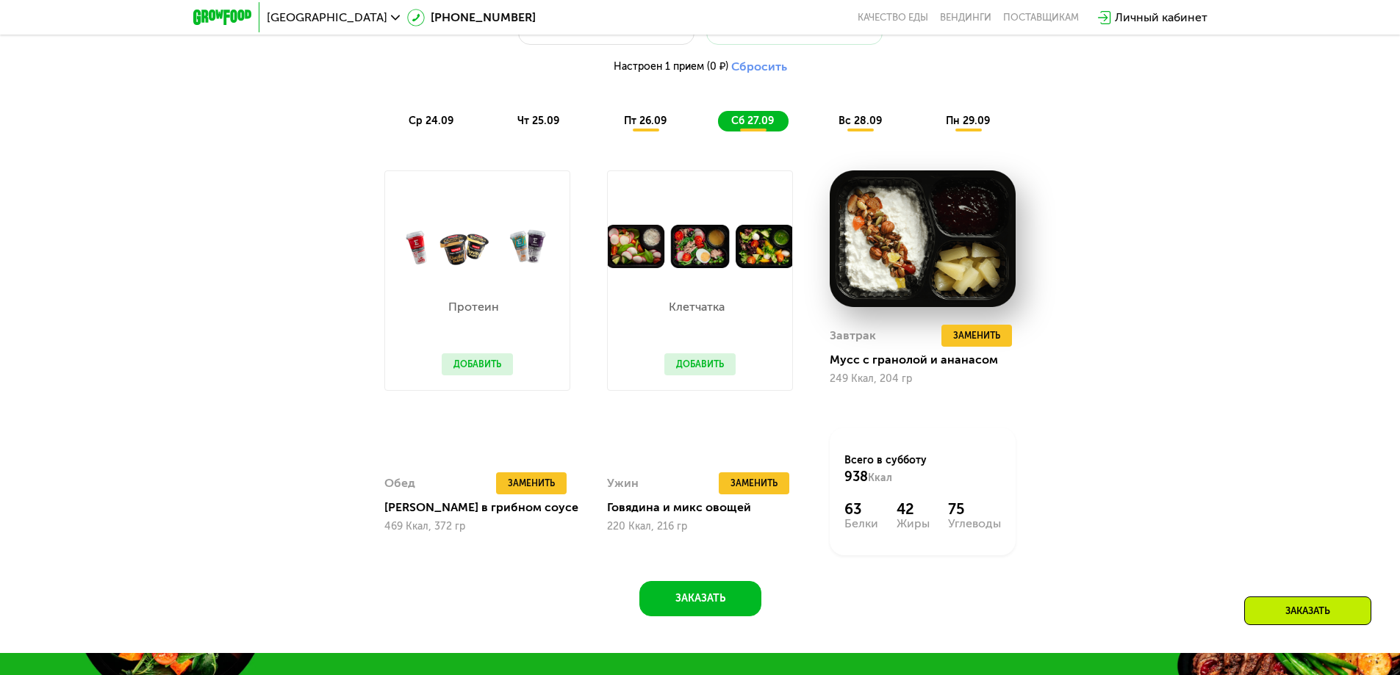
scroll to position [1512, 0]
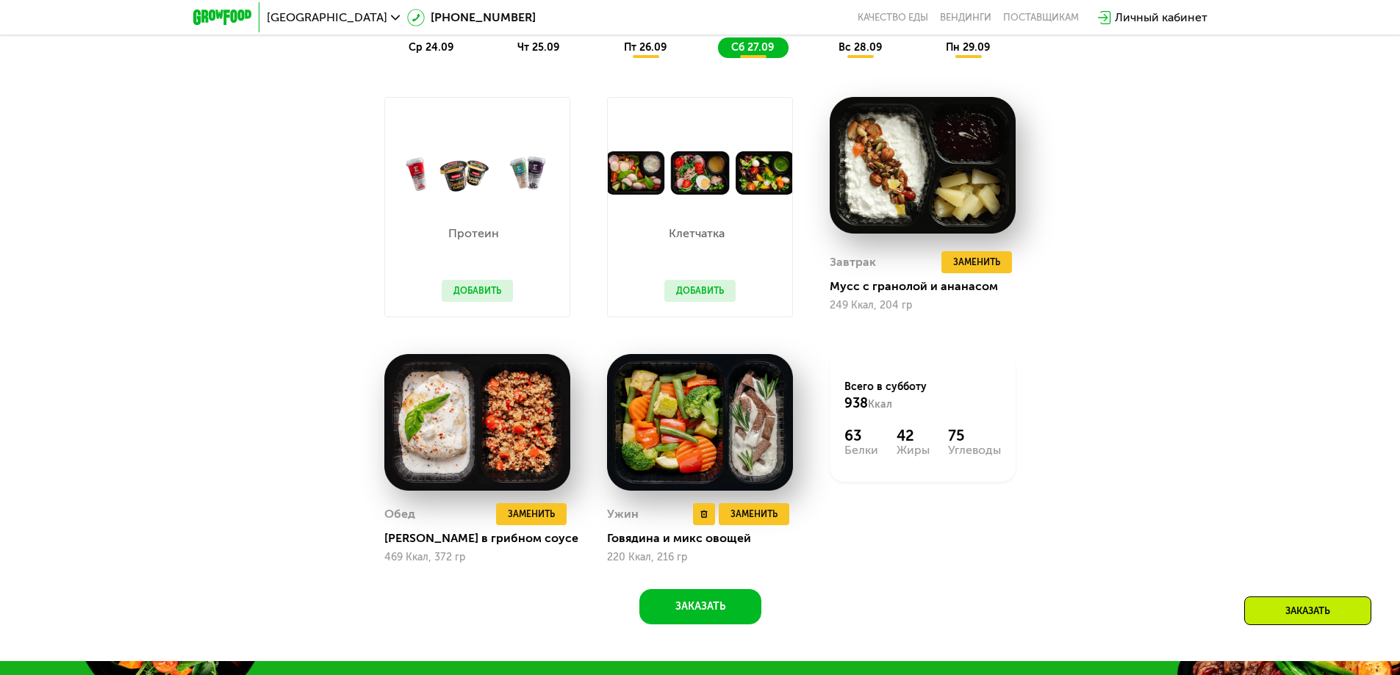
click at [727, 427] on img at bounding box center [700, 422] width 186 height 137
click at [747, 432] on img at bounding box center [700, 422] width 186 height 137
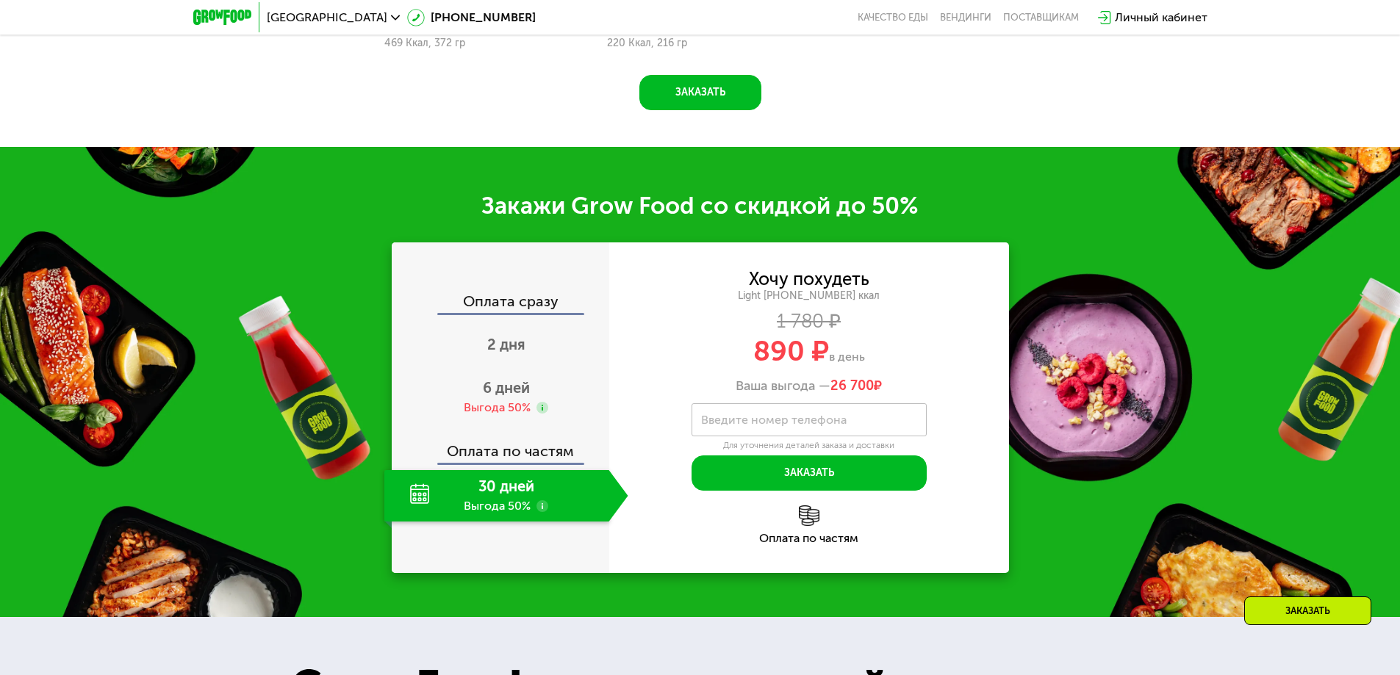
scroll to position [2100, 0]
